Goal: Task Accomplishment & Management: Complete application form

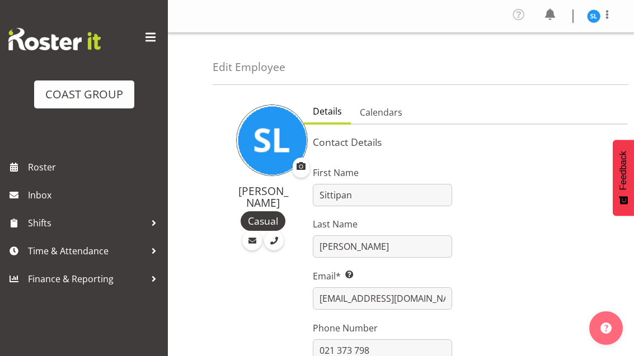
select select "TimelineWeek"
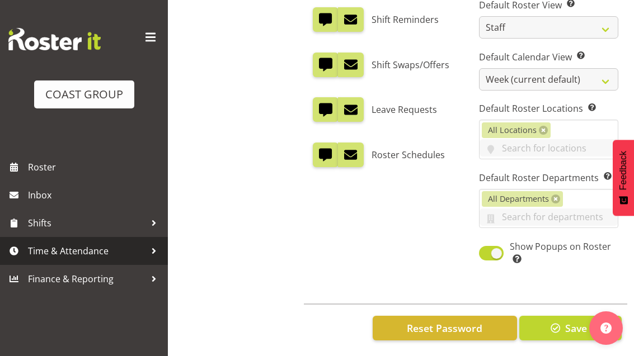
click at [80, 246] on span "Time & Attendance" at bounding box center [86, 251] width 117 height 17
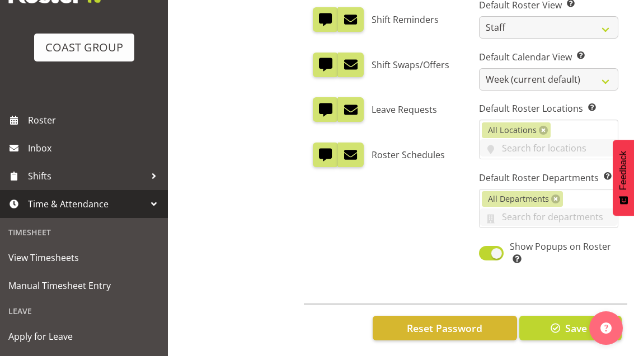
scroll to position [48, 0]
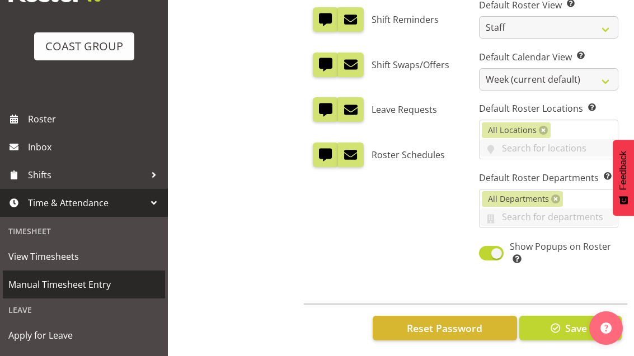
click at [71, 284] on span "Manual Timesheet Entry" at bounding box center [83, 284] width 151 height 17
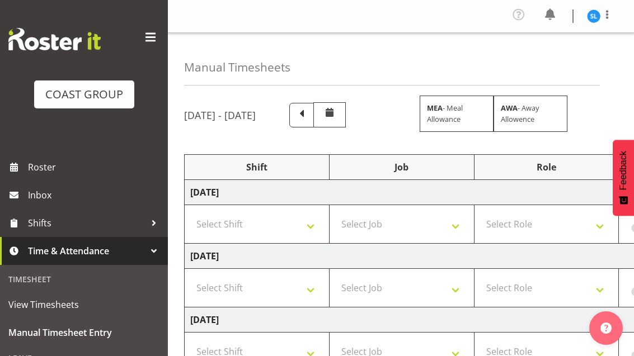
scroll to position [0, 27]
click at [242, 228] on select "Select Shift D+B @ [PERSON_NAME] D+B Build D+B Build NZACA D+B Build Tech Day […" at bounding box center [257, 224] width 133 height 22
select select "24997"
click at [435, 213] on select "Select Job 1 Carlton Events 1 [PERSON_NAME][GEOGRAPHIC_DATA] 1 [PERSON_NAME][GE…" at bounding box center [402, 224] width 133 height 22
select select "10286"
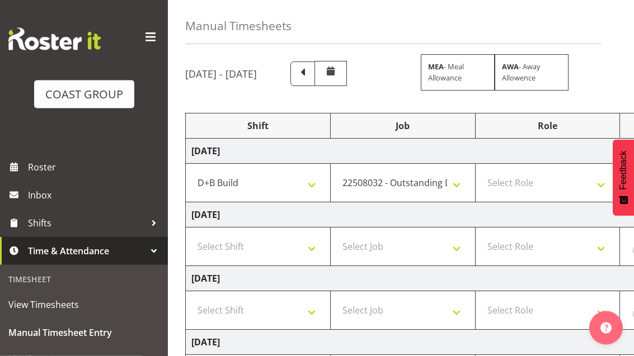
scroll to position [41, 0]
click at [548, 175] on select "Select Role EHS AKL D+B" at bounding box center [547, 183] width 133 height 22
select select "194"
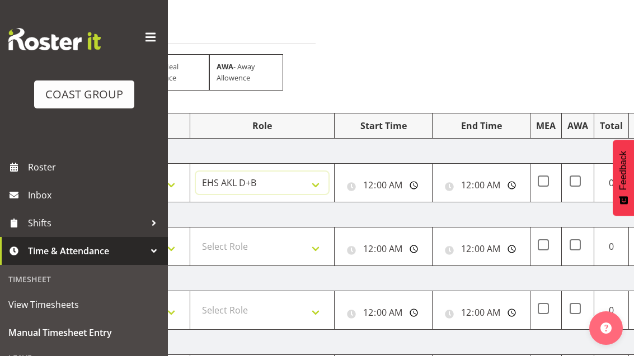
scroll to position [0, 324]
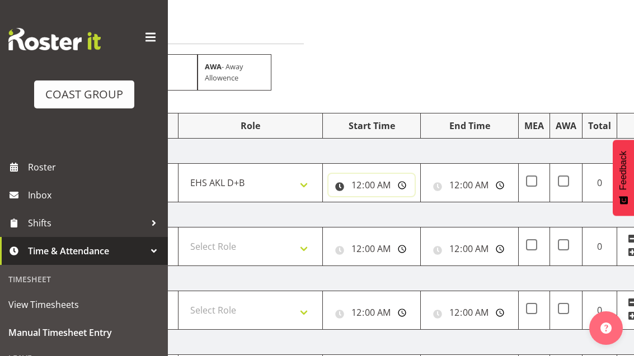
click at [385, 190] on input "00:00:00" at bounding box center [371, 185] width 86 height 22
type input "05:30:00"
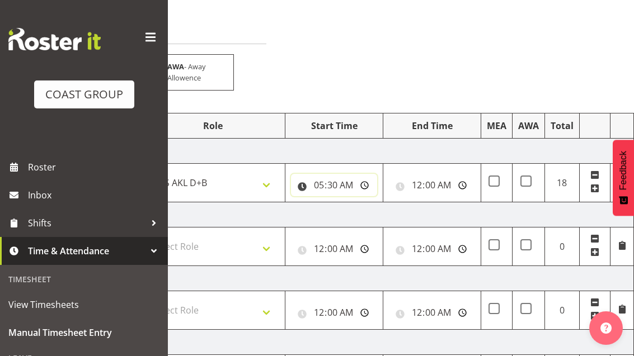
scroll to position [0, 362]
click at [443, 185] on input "00:00:00" at bounding box center [432, 185] width 86 height 22
type input "12:00:00"
click at [595, 191] on span at bounding box center [594, 188] width 9 height 9
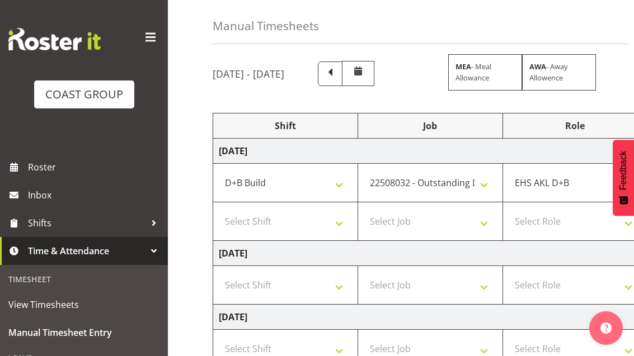
scroll to position [0, 0]
click at [259, 226] on select "Select Shift D+B @ [PERSON_NAME] D+B Build D+B Build NZACA D+B Build Tech Day […" at bounding box center [285, 221] width 133 height 22
select select "24997"
click at [462, 222] on select "Select Job 1 Carlton Events 1 [PERSON_NAME][GEOGRAPHIC_DATA] 1 [PERSON_NAME][GE…" at bounding box center [430, 221] width 133 height 22
select select "10286"
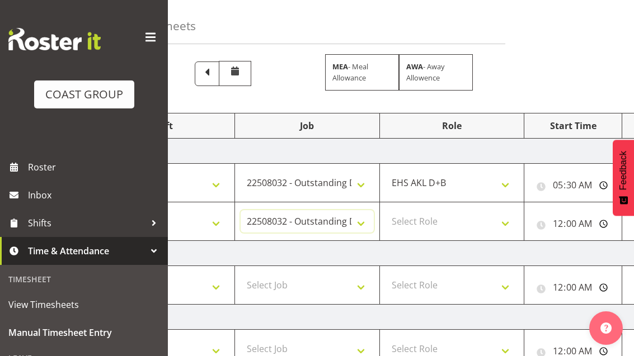
scroll to position [0, 139]
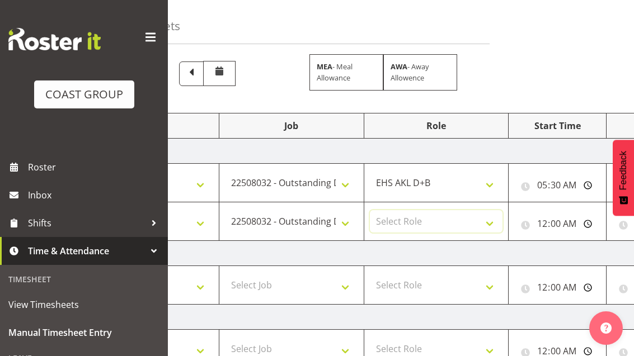
click at [483, 221] on select "Select Role EHS AKL D+B" at bounding box center [436, 221] width 133 height 22
select select "194"
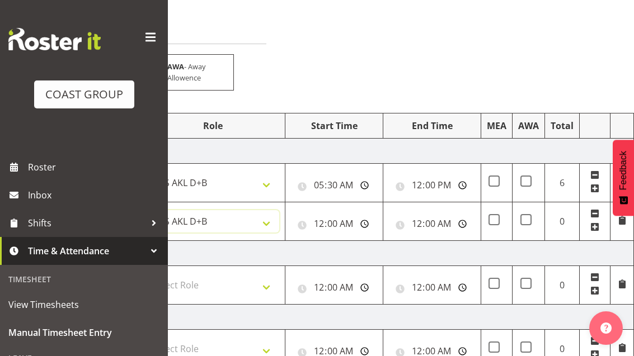
scroll to position [0, 362]
click at [350, 224] on input "00:00:00" at bounding box center [334, 224] width 86 height 22
type input "17:00:00"
click at [448, 222] on input "00:00:00" at bounding box center [432, 224] width 86 height 22
click at [440, 221] on input "09:00:00" at bounding box center [432, 224] width 86 height 22
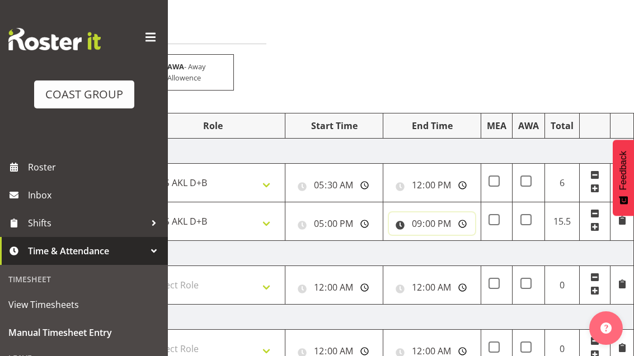
type input "21:00:00"
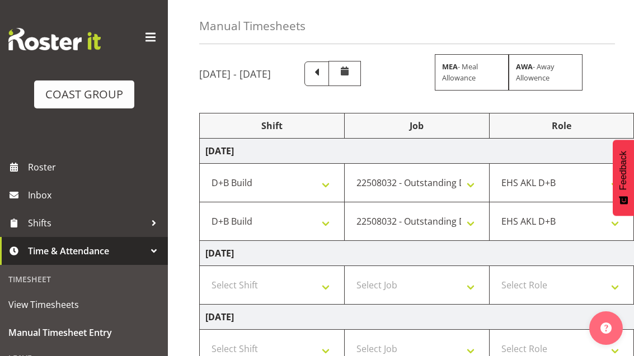
scroll to position [0, 13]
click at [262, 291] on select "Select Shift D+B @ [PERSON_NAME] D+B Build D+B Build NZACA D+B Build Tech Day […" at bounding box center [272, 285] width 133 height 22
select select "24997"
click at [453, 286] on select "Select Job 1 Carlton Events 1 [PERSON_NAME][GEOGRAPHIC_DATA] 1 [PERSON_NAME][GE…" at bounding box center [417, 285] width 133 height 22
select select "69"
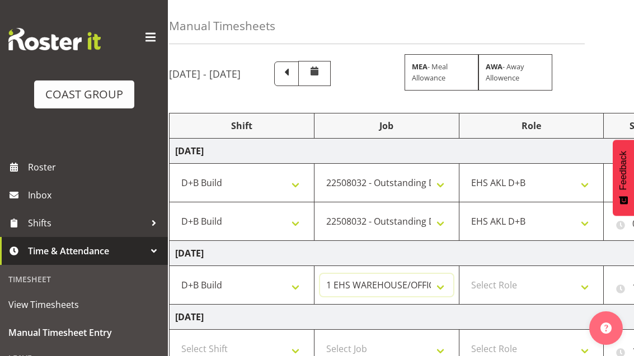
scroll to position [0, 52]
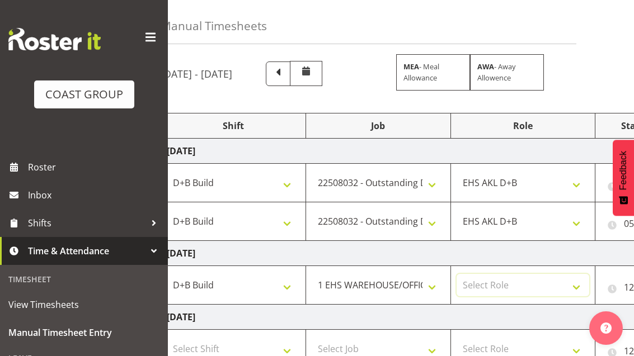
click at [525, 287] on select "Select Role EHS AKL D+B" at bounding box center [523, 285] width 133 height 22
select select "194"
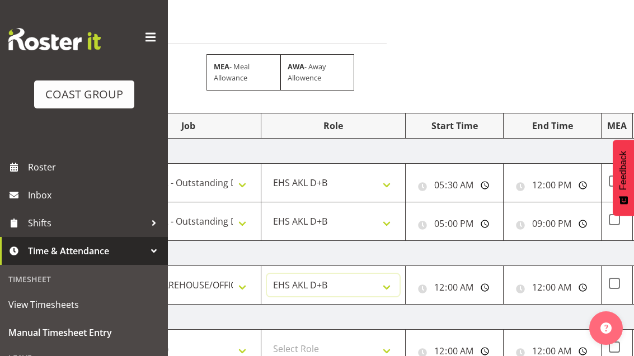
scroll to position [0, 246]
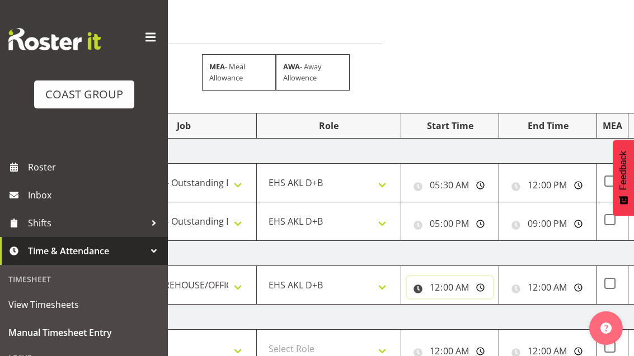
click at [467, 284] on input "00:00:00" at bounding box center [450, 287] width 86 height 22
type input "06:00:00"
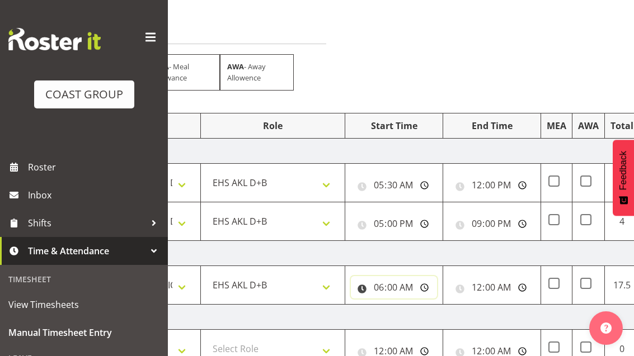
scroll to position [0, 312]
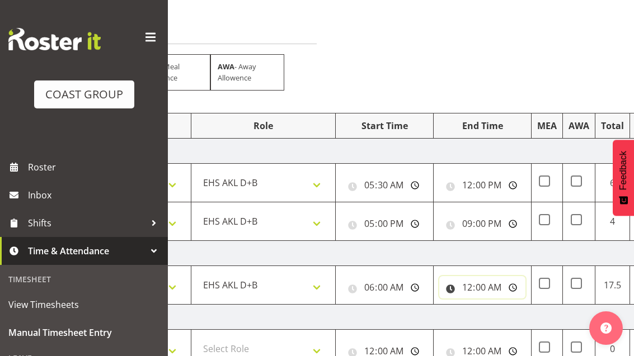
click at [502, 286] on input "00:00:00" at bounding box center [482, 287] width 86 height 22
type input "14:30:00"
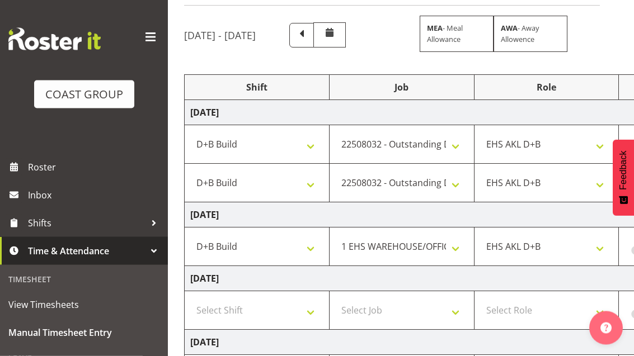
scroll to position [87, 0]
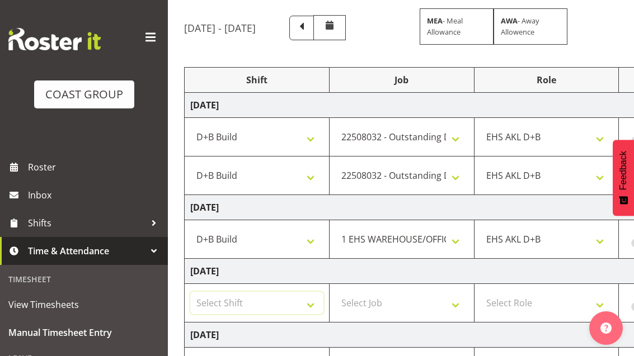
click at [240, 300] on select "Select Shift D+B @ [PERSON_NAME] D+B Build D+B Build NZACA D+B Build Tech Day […" at bounding box center [256, 303] width 133 height 22
select select "24997"
click at [438, 302] on select "Select Job 1 Carlton Events 1 [PERSON_NAME][GEOGRAPHIC_DATA] 1 [PERSON_NAME][GE…" at bounding box center [401, 303] width 133 height 22
select select "69"
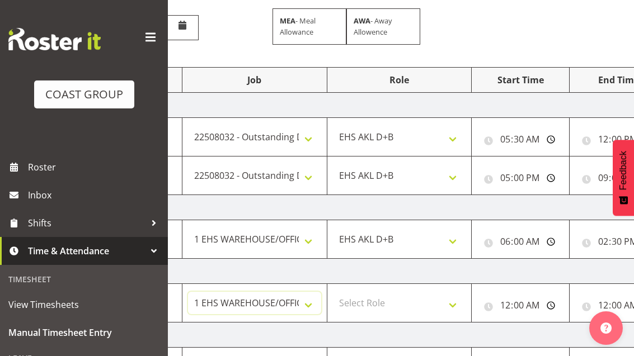
scroll to position [0, 176]
click at [448, 304] on select "Select Role EHS AKL D+B" at bounding box center [398, 303] width 133 height 22
select select "194"
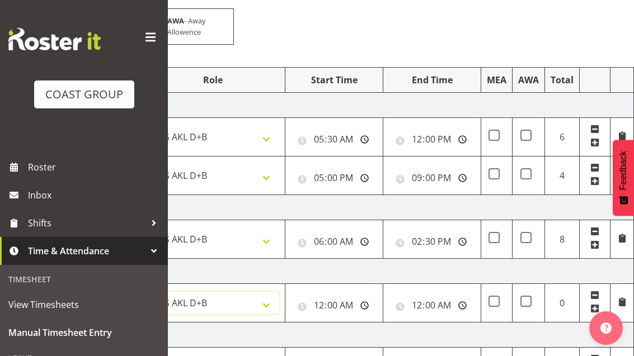
scroll to position [0, 362]
click at [349, 304] on input "00:00:00" at bounding box center [334, 305] width 86 height 22
type input "06:00:00"
click at [443, 305] on input "00:00:00" at bounding box center [432, 305] width 86 height 22
type input "14:30:00"
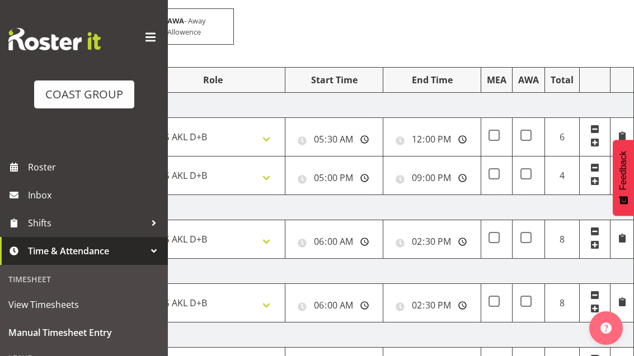
click at [598, 314] on span at bounding box center [594, 310] width 9 height 12
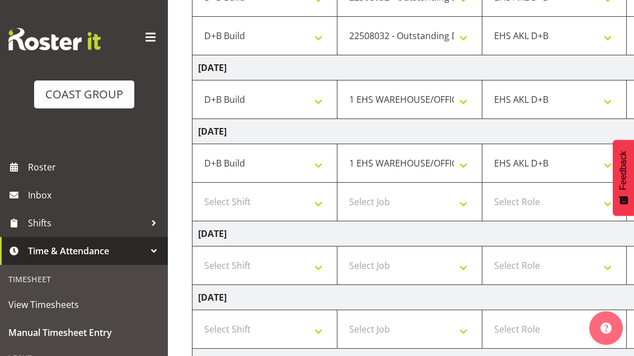
scroll to position [0, 20]
click at [246, 210] on select "Select Shift D+B @ [PERSON_NAME] D+B Build D+B Build NZACA D+B Build Tech Day […" at bounding box center [265, 202] width 133 height 22
select select "24997"
click at [444, 204] on select "Select Job 1 Carlton Events 1 [PERSON_NAME][GEOGRAPHIC_DATA] 1 [PERSON_NAME][GE…" at bounding box center [410, 202] width 133 height 22
select select "9198"
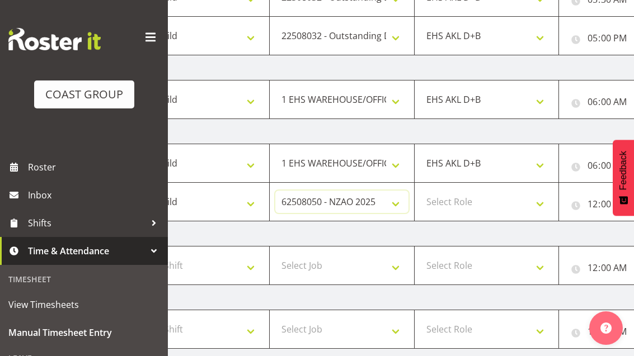
scroll to position [0, 89]
click at [514, 206] on select "Select Role EHS AKL D+B" at bounding box center [486, 202] width 133 height 22
select select "194"
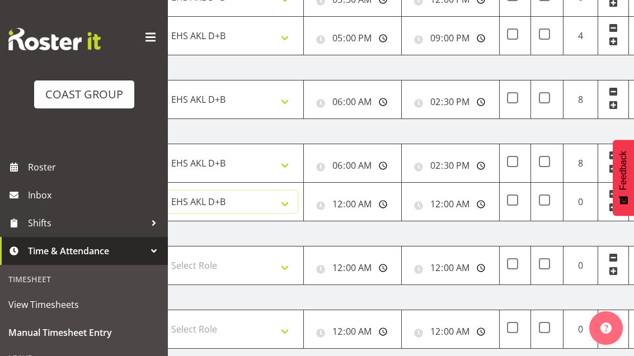
scroll to position [0, 346]
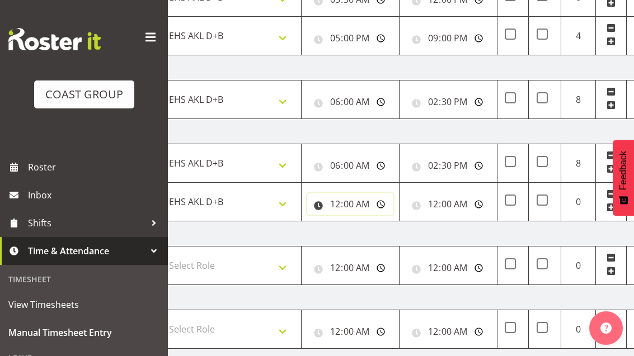
click at [366, 205] on input "00:00:00" at bounding box center [350, 204] width 86 height 22
type input "16:00:00"
click at [462, 207] on input "00:00:00" at bounding box center [448, 204] width 86 height 22
type input "20:00:00"
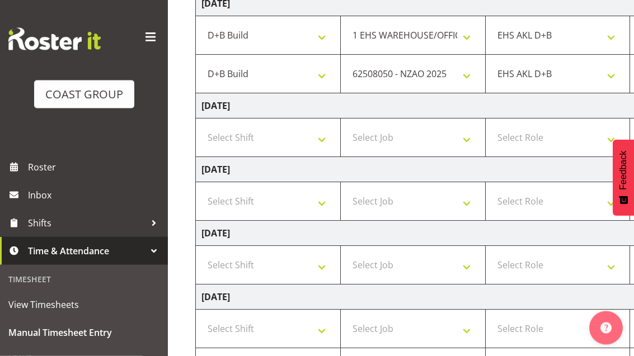
scroll to position [374, 0]
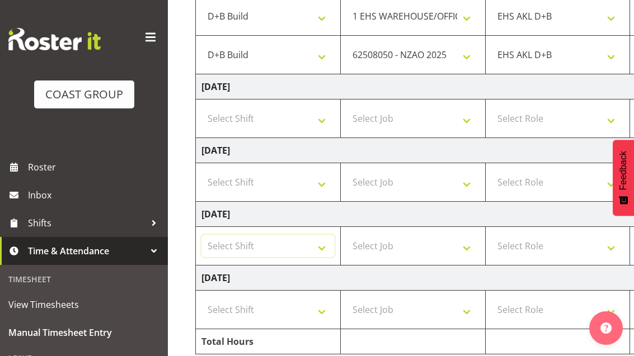
click at [319, 252] on select "Select Shift D+B @ [PERSON_NAME] D+B Build D+B Build NZACA D+B Build Tech Day […" at bounding box center [267, 246] width 133 height 22
select select "24997"
click at [443, 248] on select "Select Job 1 Carlton Events 1 [PERSON_NAME][GEOGRAPHIC_DATA] 1 [PERSON_NAME][GE…" at bounding box center [412, 246] width 133 height 22
select select "69"
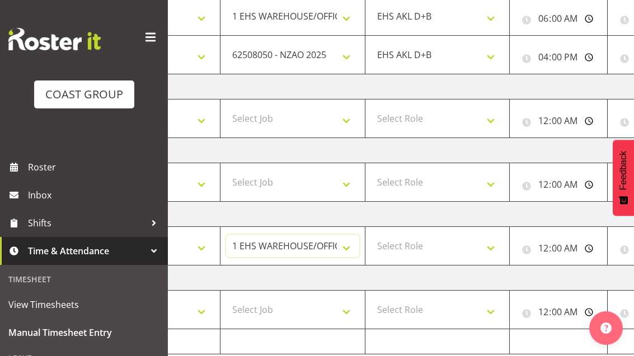
scroll to position [0, 144]
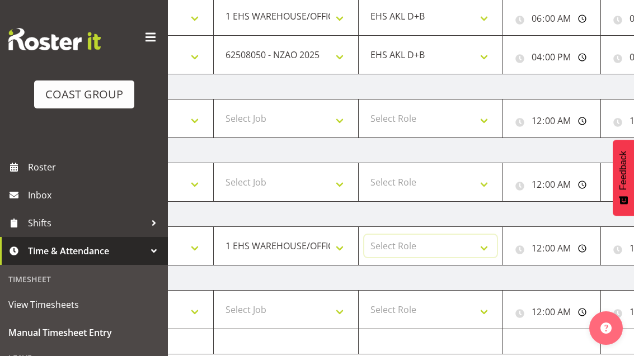
click at [454, 254] on select "Select Role EHS AKL D+B" at bounding box center [430, 246] width 133 height 22
select select "194"
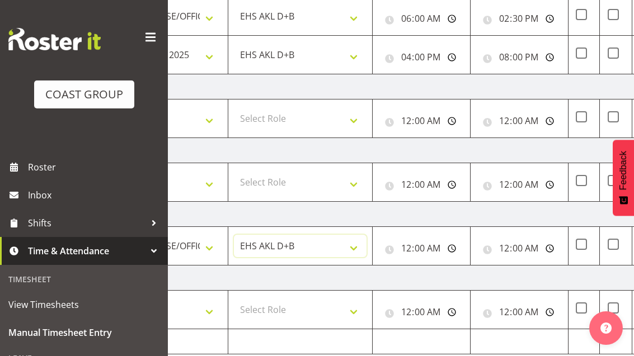
scroll to position [0, 277]
click at [439, 250] on input "00:00:00" at bounding box center [419, 248] width 86 height 22
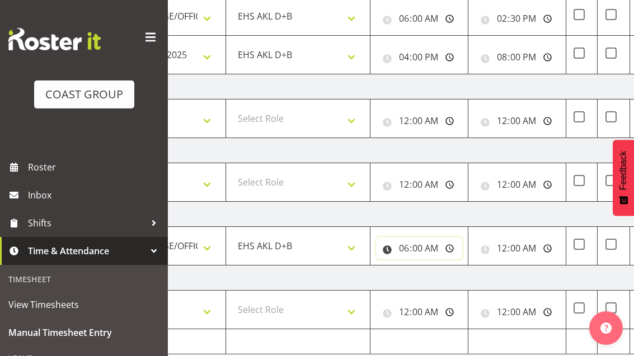
type input "06:00:00"
click at [529, 251] on input "00:00:00" at bounding box center [517, 248] width 86 height 22
type input "14:30:00"
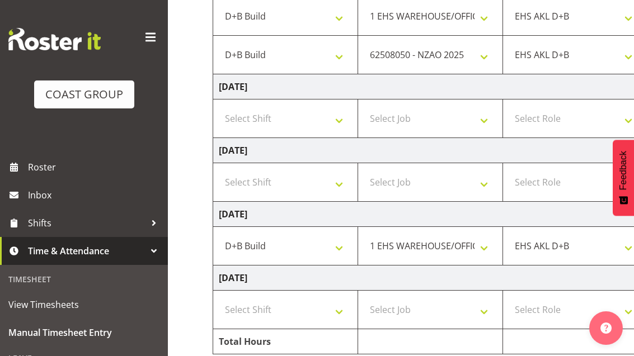
scroll to position [0, 0]
click at [288, 314] on select "Select Shift D+B @ [PERSON_NAME] D+B Build D+B Build NZACA D+B Build Tech Day […" at bounding box center [285, 310] width 133 height 22
select select "24997"
click at [460, 314] on select "Select Job 1 Carlton Events 1 [PERSON_NAME][GEOGRAPHIC_DATA] 1 [PERSON_NAME][GE…" at bounding box center [430, 310] width 133 height 22
select select "69"
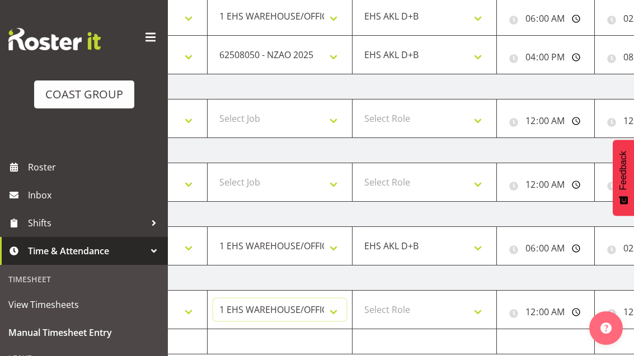
scroll to position [0, 151]
click at [452, 309] on select "Select Role EHS AKL D+B" at bounding box center [424, 310] width 133 height 22
select select "194"
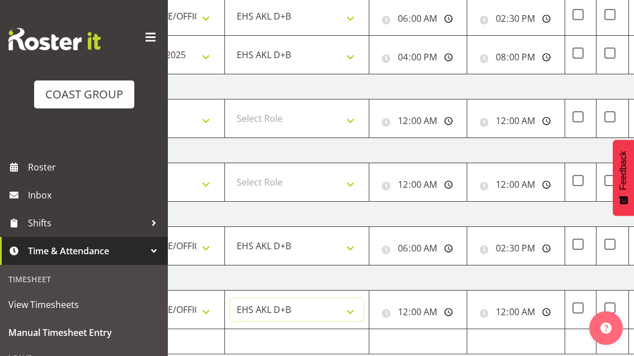
scroll to position [0, 288]
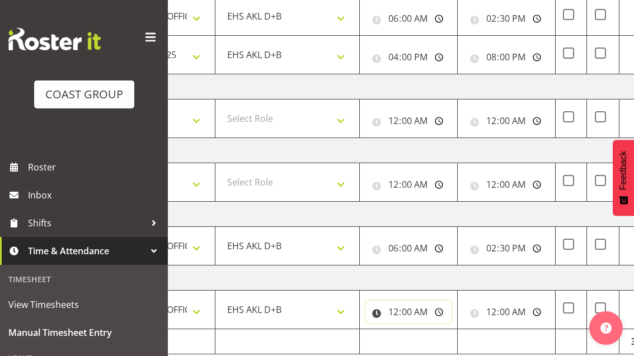
click at [428, 314] on input "00:00:00" at bounding box center [408, 312] width 86 height 22
type input "06:00:00"
click at [509, 314] on input "00:00:00" at bounding box center [506, 312] width 86 height 22
type input "10:00:00"
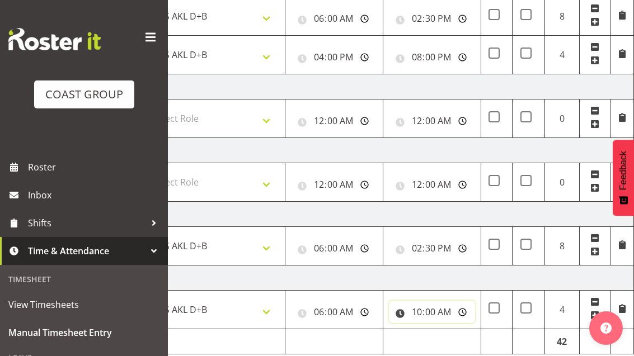
scroll to position [0, 362]
click at [591, 319] on span at bounding box center [594, 315] width 9 height 9
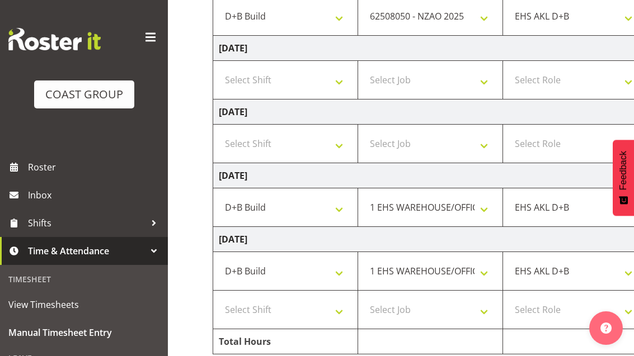
scroll to position [0, -1]
click at [254, 309] on select "Select Shift D+B @ [PERSON_NAME] D+B Build D+B Build NZACA D+B Build Tech Day […" at bounding box center [285, 310] width 133 height 22
select select "24997"
click at [463, 314] on select "Select Job 1 Carlton Events 1 [PERSON_NAME][GEOGRAPHIC_DATA] 1 [PERSON_NAME][GE…" at bounding box center [430, 310] width 133 height 22
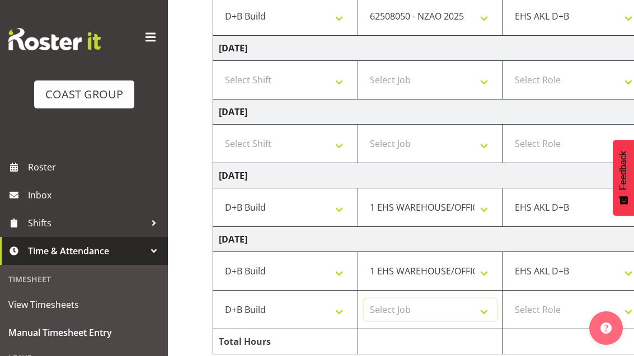
select select "10496"
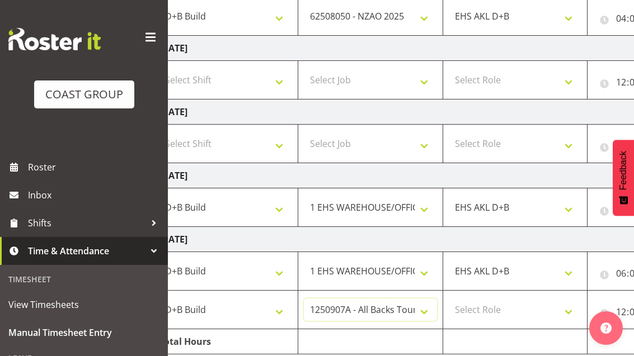
scroll to position [0, 72]
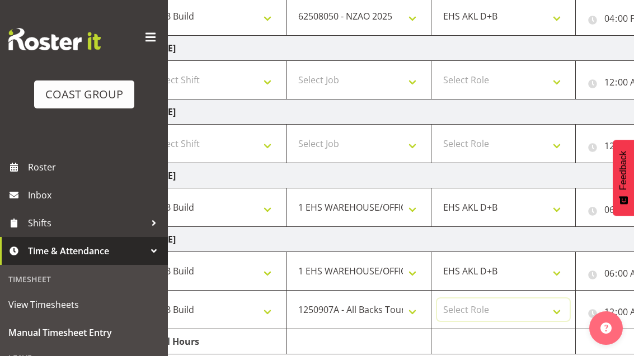
click at [512, 309] on select "Select Role EHS AKL D+B" at bounding box center [503, 310] width 133 height 22
select select "194"
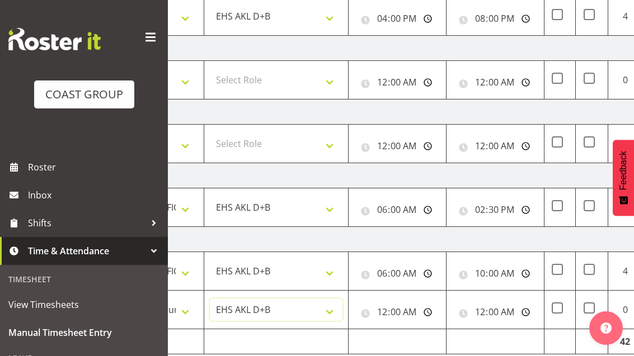
scroll to position [0, 293]
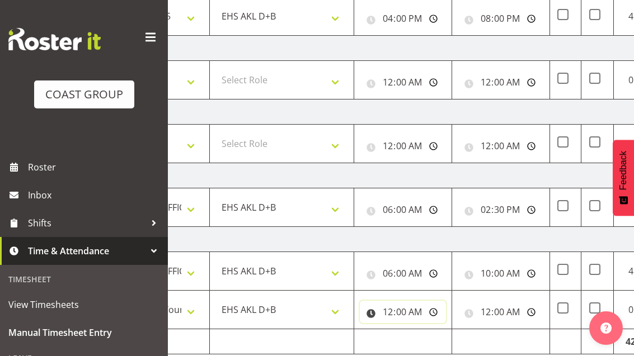
click at [418, 318] on input "00:00:00" at bounding box center [403, 312] width 86 height 22
type input "10:00:00"
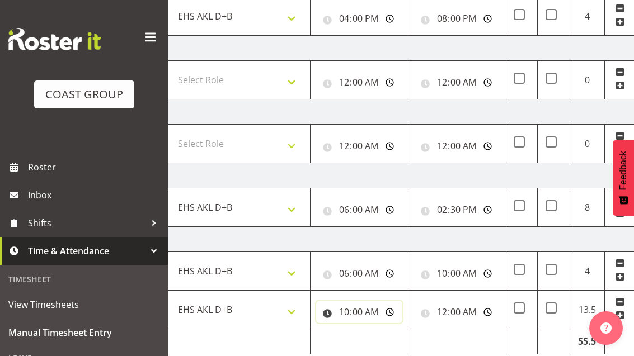
scroll to position [0, 338]
click at [462, 310] on input "00:00:00" at bounding box center [456, 312] width 86 height 22
type input "14:30:00"
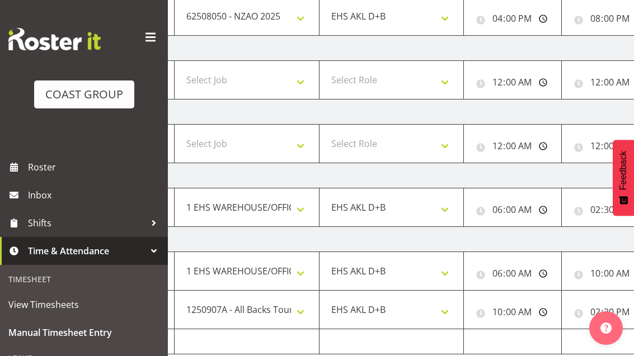
scroll to position [0, 174]
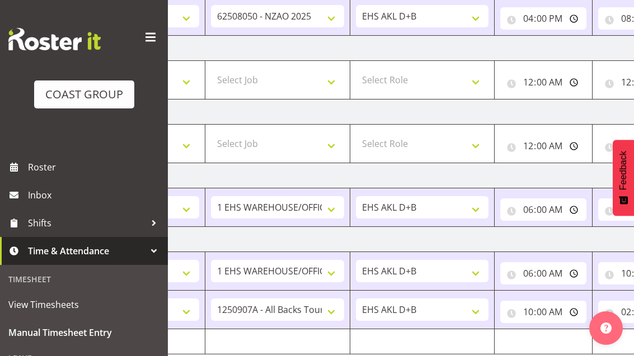
scroll to position [0, 153]
click at [469, 312] on select "EHS AKL D+B" at bounding box center [421, 310] width 133 height 22
click at [286, 309] on select "1 Carlton Events 1 [PERSON_NAME] 1 [PERSON_NAME][GEOGRAPHIC_DATA] 1 EHS WAREHOU…" at bounding box center [276, 310] width 133 height 22
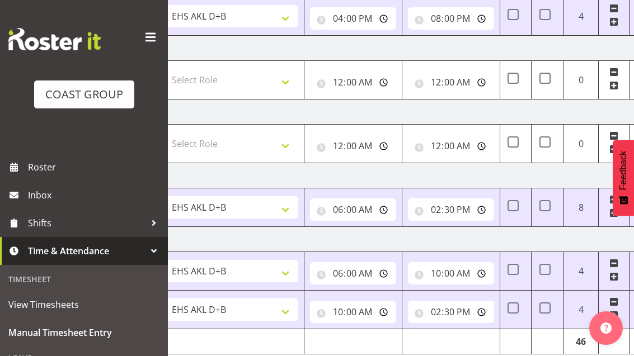
scroll to position [0, 341]
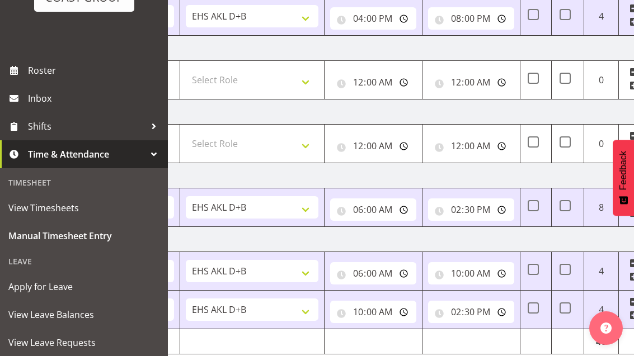
scroll to position [93, 0]
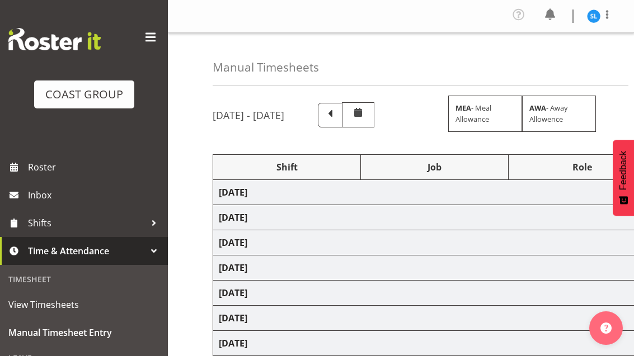
scroll to position [182, 0]
